Goal: Information Seeking & Learning: Learn about a topic

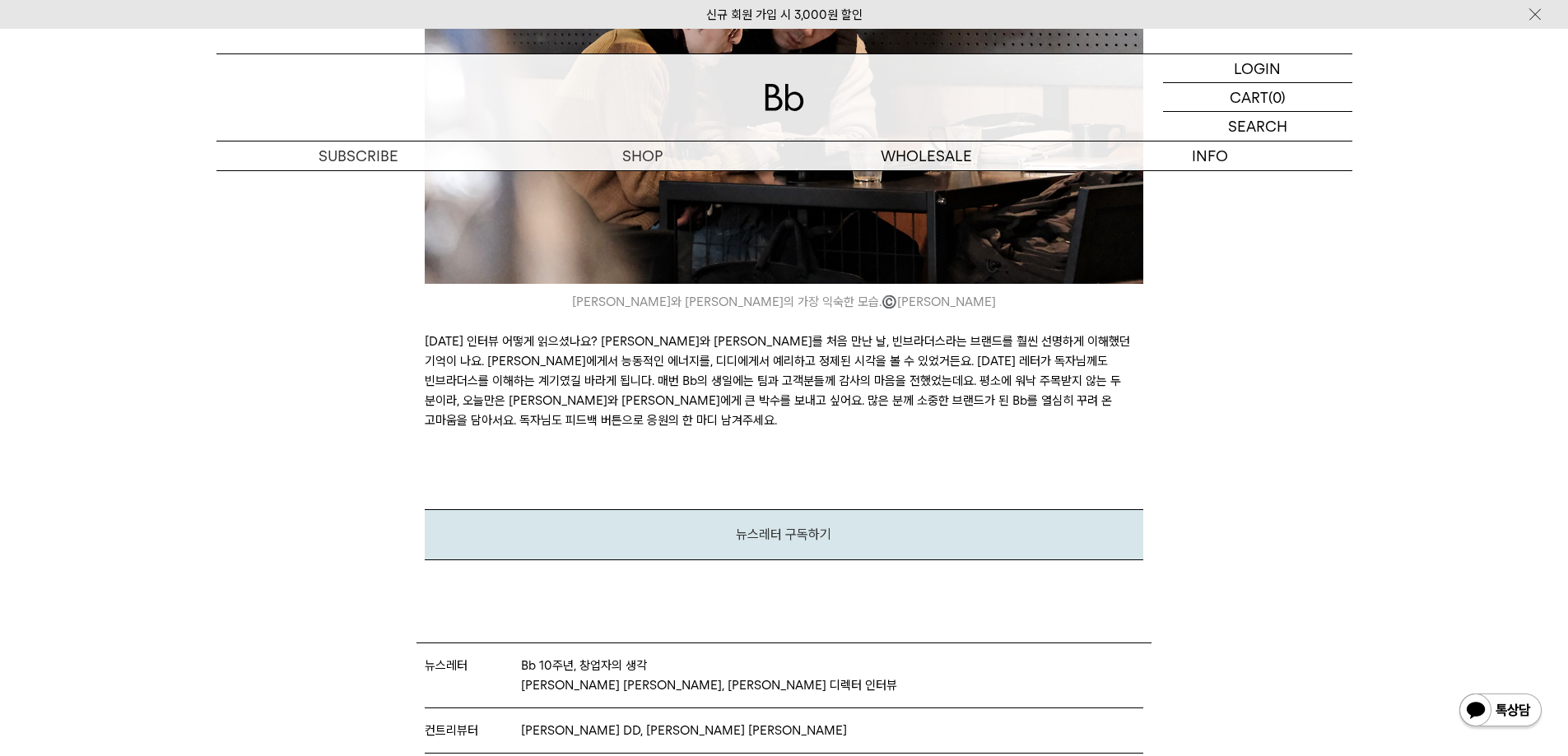
scroll to position [11851, 0]
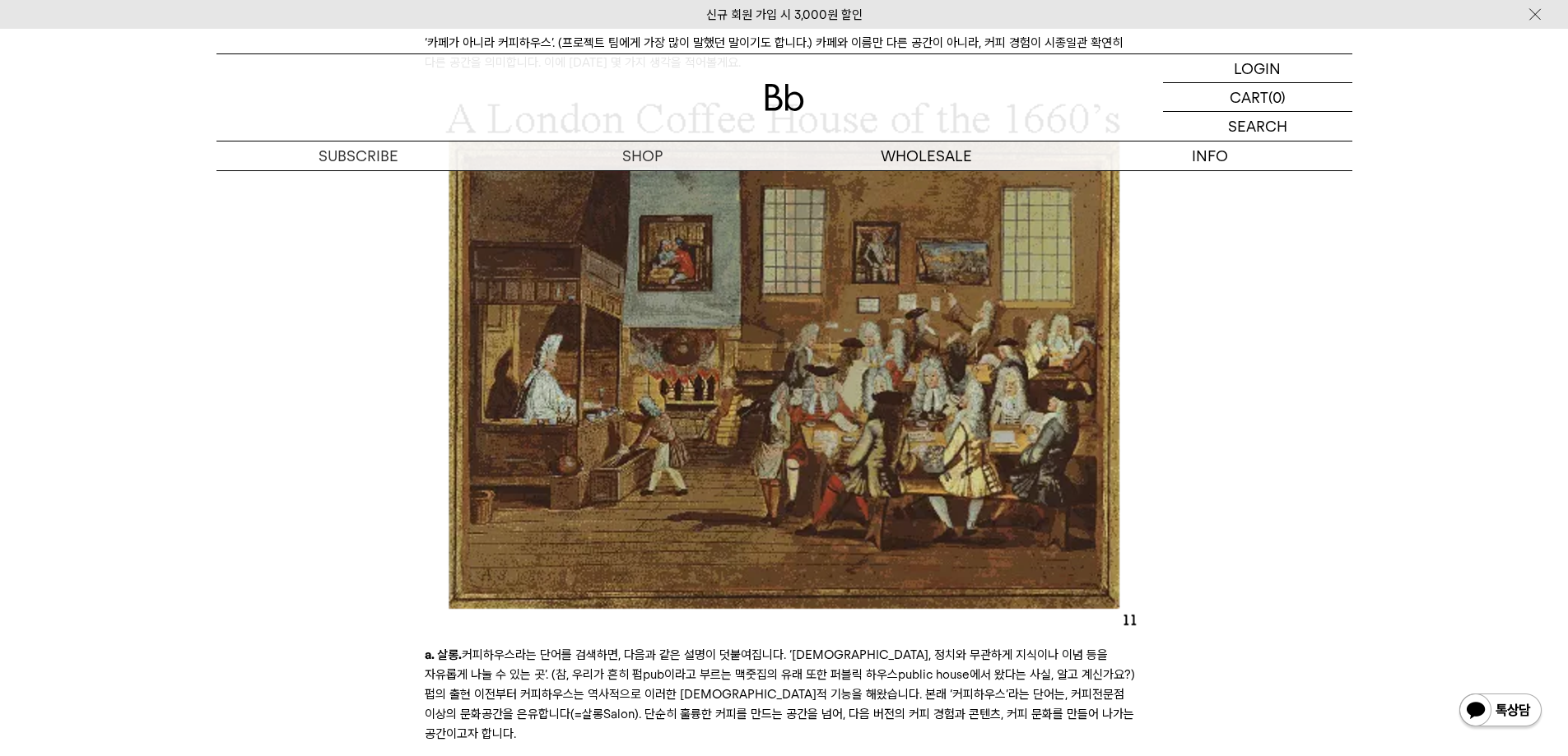
scroll to position [5432, 0]
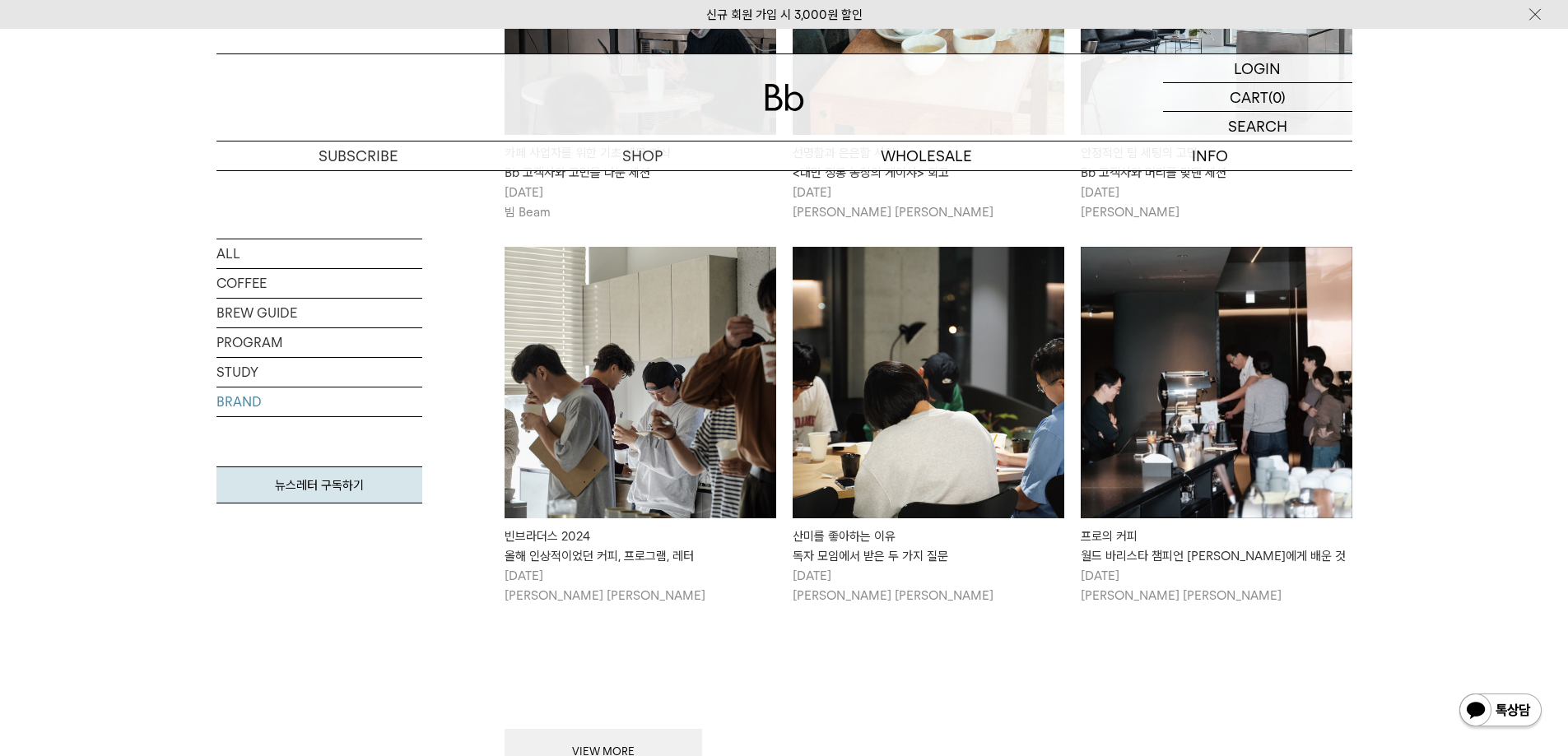
scroll to position [1070, 0]
